Goal: Download file/media

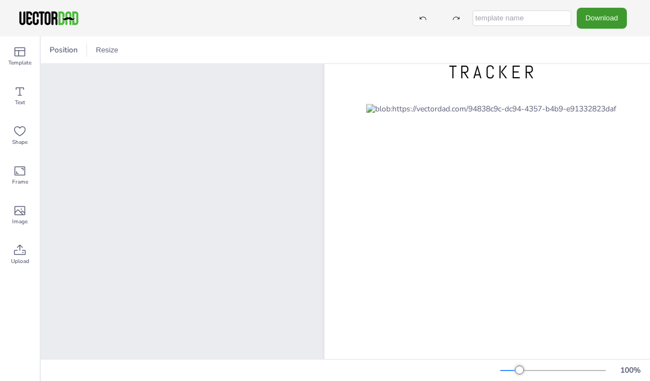
click at [595, 23] on button "Download" at bounding box center [602, 18] width 50 height 20
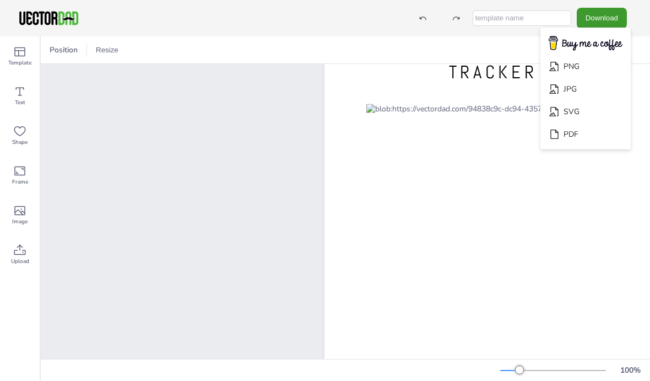
click at [612, 137] on li "PDF" at bounding box center [586, 134] width 90 height 23
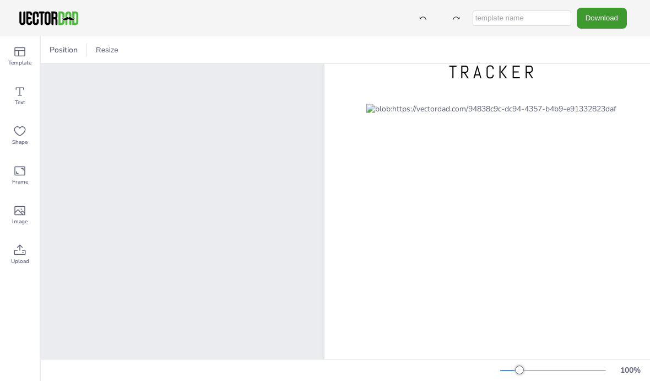
click at [612, 20] on button "Download" at bounding box center [602, 18] width 50 height 20
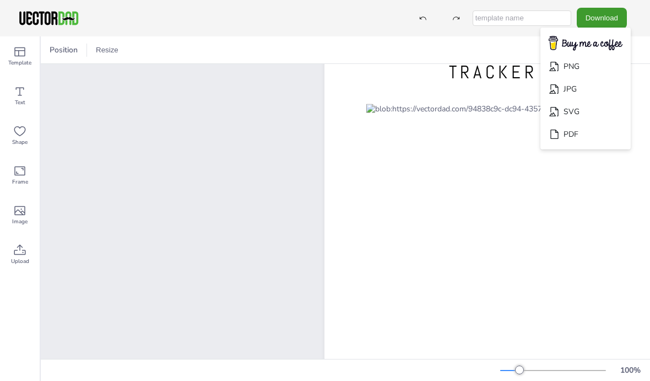
click at [589, 130] on li "PDF" at bounding box center [586, 134] width 90 height 23
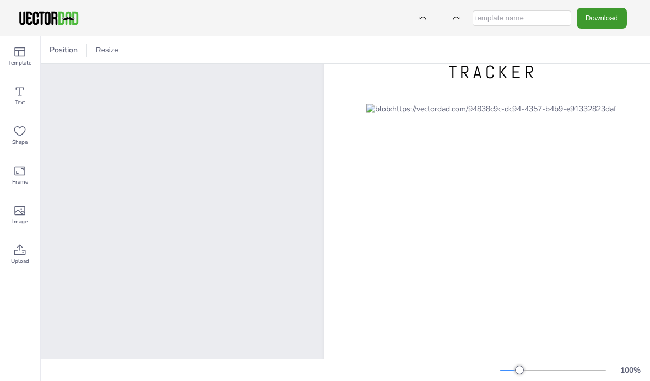
click at [551, 12] on input "text" at bounding box center [522, 17] width 99 height 15
click at [610, 17] on button "Download" at bounding box center [602, 18] width 50 height 20
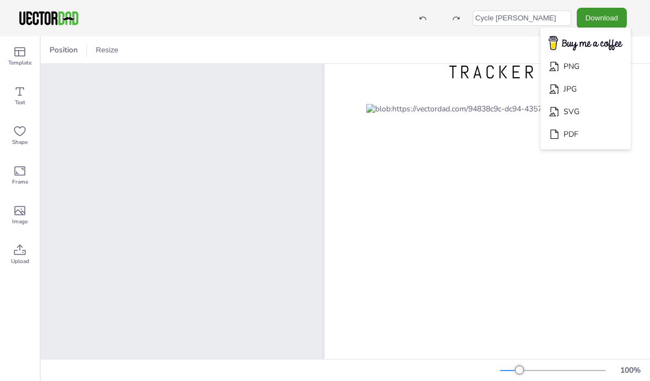
click at [550, 21] on input "Cycle [PERSON_NAME]" at bounding box center [522, 17] width 99 height 15
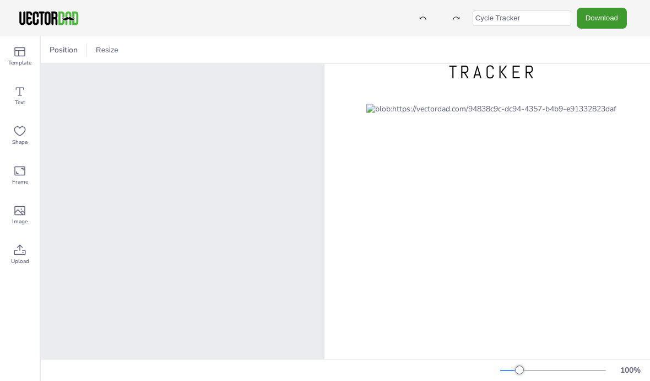
type input "Cycle Tracker"
click at [616, 19] on button "Download" at bounding box center [602, 18] width 50 height 20
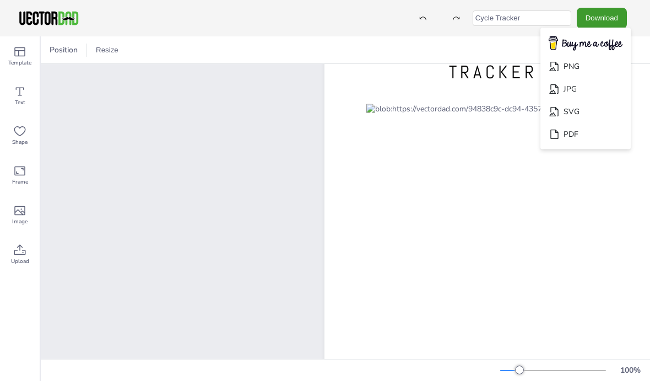
click at [610, 131] on li "PDF" at bounding box center [586, 134] width 90 height 23
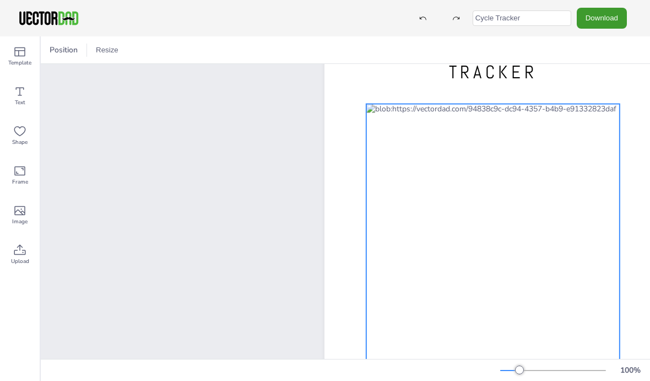
click at [459, 306] on div at bounding box center [494, 247] width 254 height 286
click at [300, 256] on div "CIRCULAR HABIT TRACKER [DOMAIN_NAME]" at bounding box center [345, 298] width 370 height 436
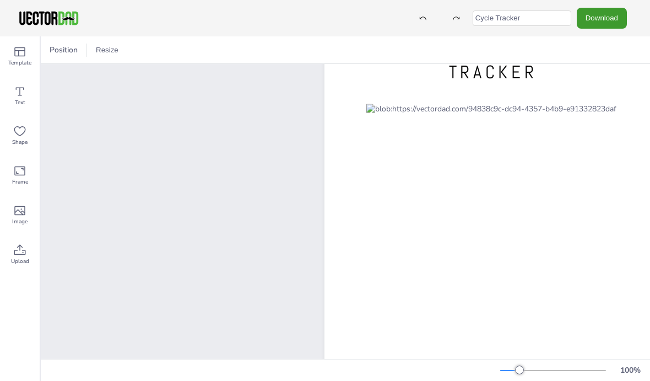
click at [29, 258] on span "Upload" at bounding box center [20, 261] width 18 height 9
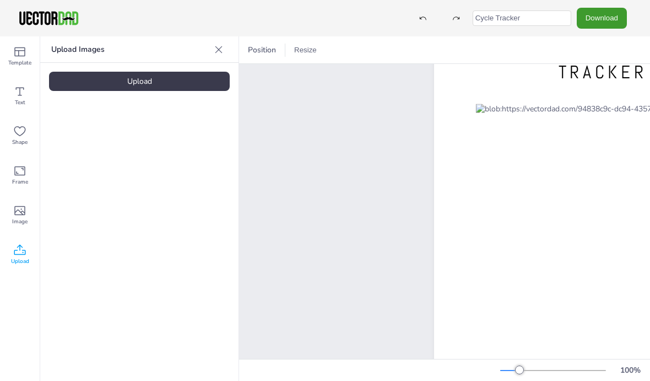
click at [328, 138] on div "CIRCULAR HABIT TRACKER [DOMAIN_NAME]" at bounding box center [455, 298] width 370 height 436
click at [223, 46] on icon at bounding box center [218, 49] width 11 height 11
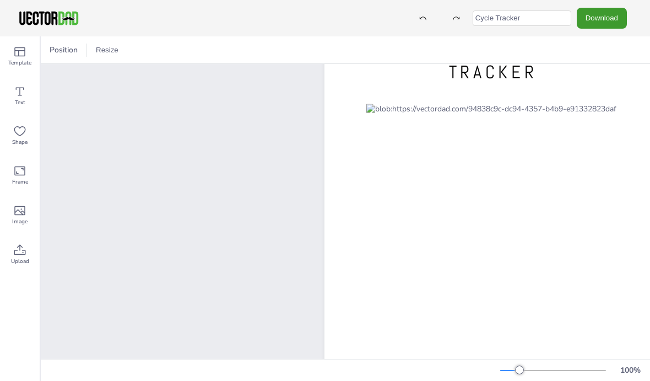
click at [611, 10] on button "Download" at bounding box center [602, 18] width 50 height 20
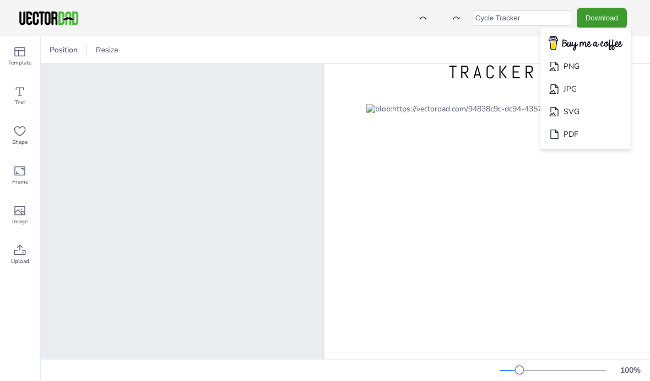
click at [608, 63] on li "PNG" at bounding box center [586, 66] width 90 height 23
